Goal: Find specific page/section: Find specific page/section

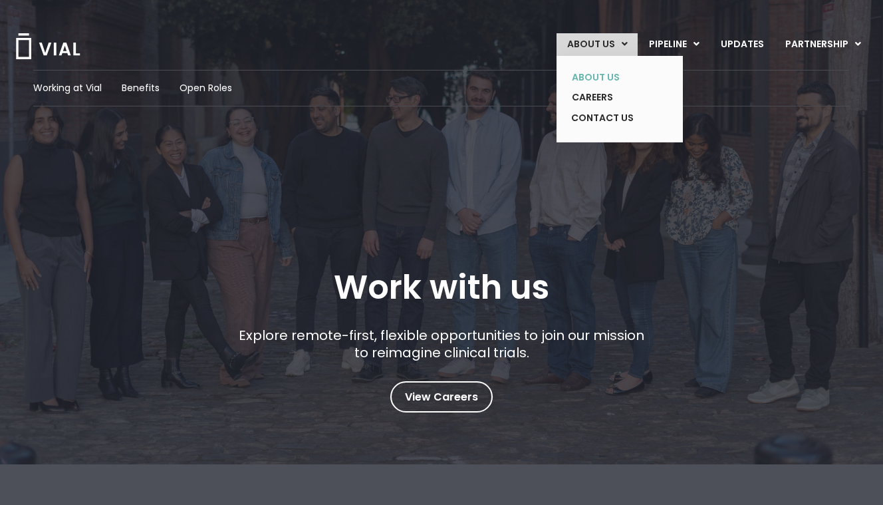
click at [595, 78] on link "ABOUT US" at bounding box center [609, 77] width 97 height 21
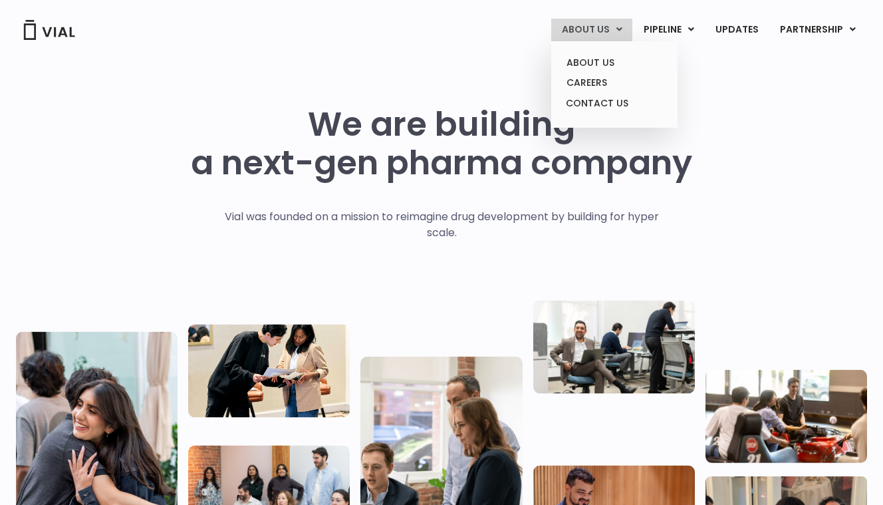
click at [589, 34] on link "ABOUT US" at bounding box center [591, 30] width 81 height 23
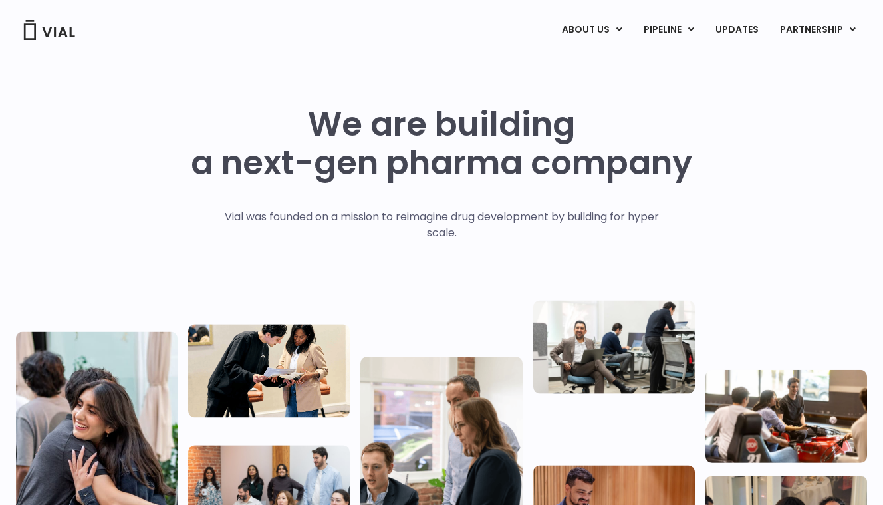
click at [31, 27] on img at bounding box center [49, 30] width 53 height 20
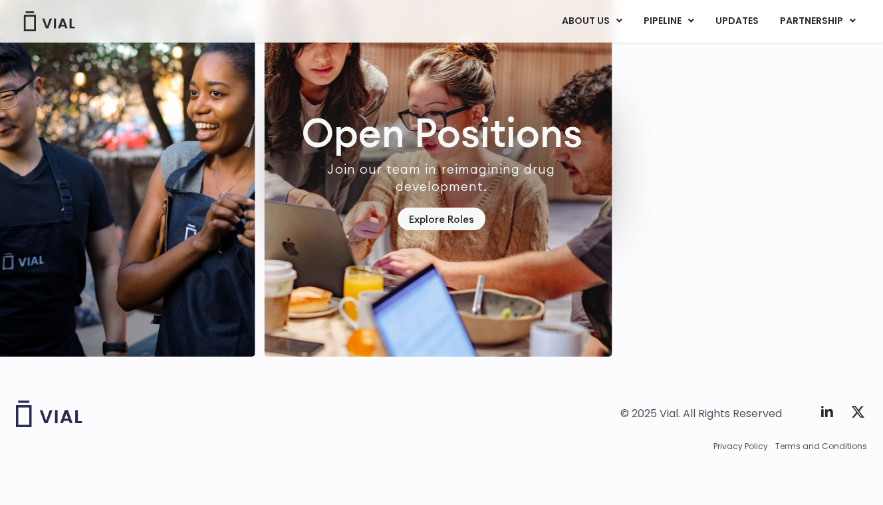
scroll to position [3879, 0]
